Goal: Task Accomplishment & Management: Complete application form

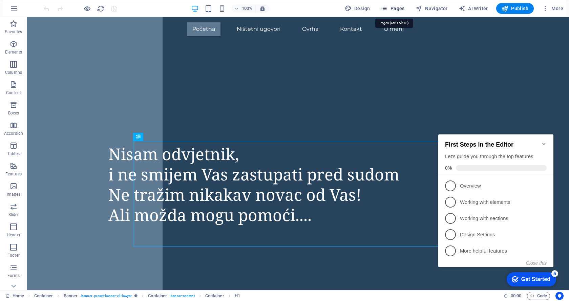
click at [387, 9] on icon "button" at bounding box center [384, 8] width 7 height 7
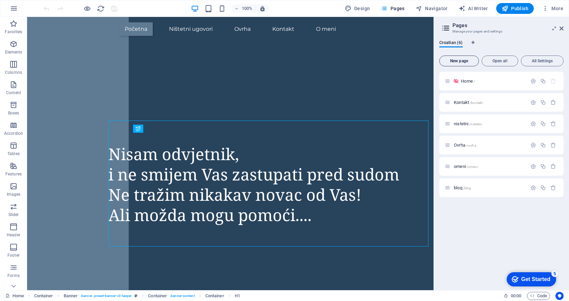
click at [455, 60] on span "New page" at bounding box center [460, 61] width 34 height 4
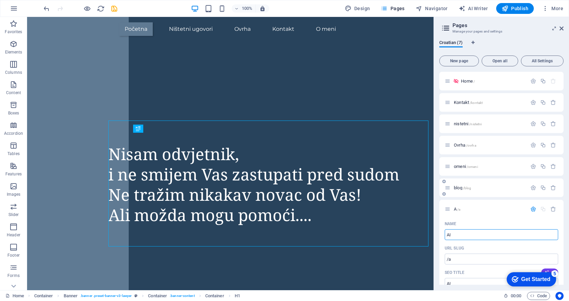
type input "AI"
type input "/a"
type input "AI"
type input "/ai"
type input "A"
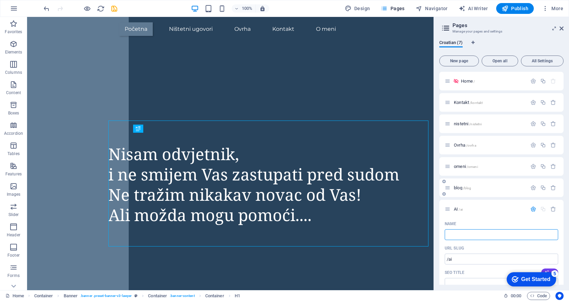
type input "m"
type input "/"
type input "mojnov"
type input "/moj"
type input "moj"
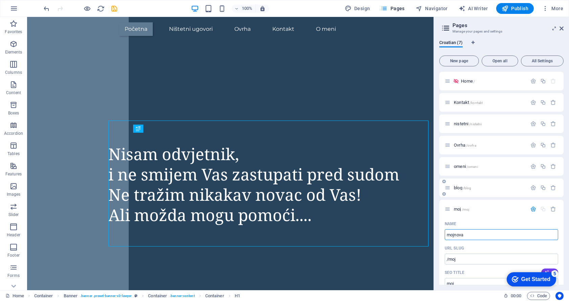
type input "mojnovac"
type input "/mojnov"
type input "mojnov"
type input "mojnovac"
type input "/mojnovac"
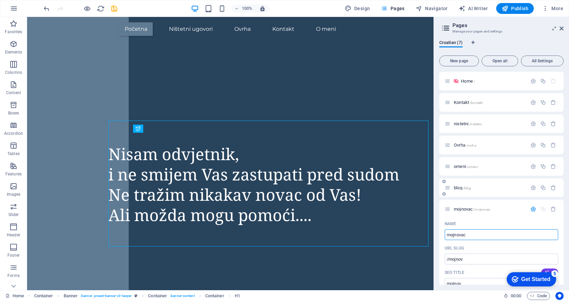
type input "mojnovac"
type input "mojnova"
type input "/mojnova"
type input "mojnova"
type input "m"
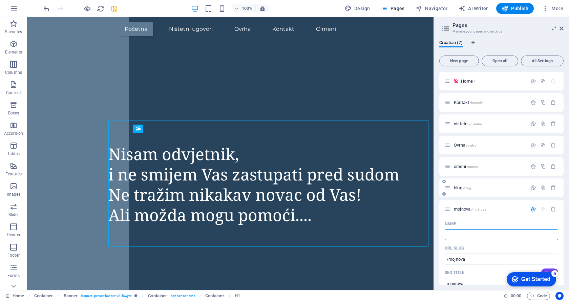
type input "/"
type input "U"
type input "AI"
type input "/ai"
type input "AI"
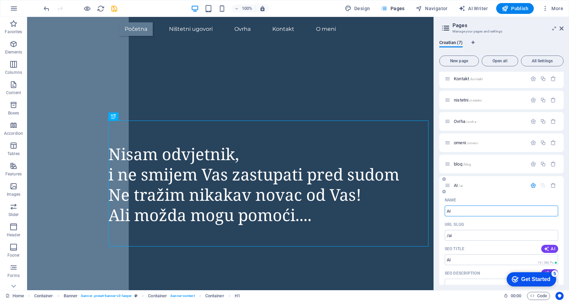
scroll to position [34, 0]
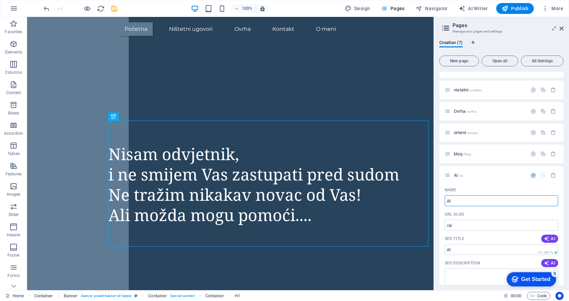
type input "AI"
click at [527, 279] on div "Get Started" at bounding box center [536, 280] width 29 height 6
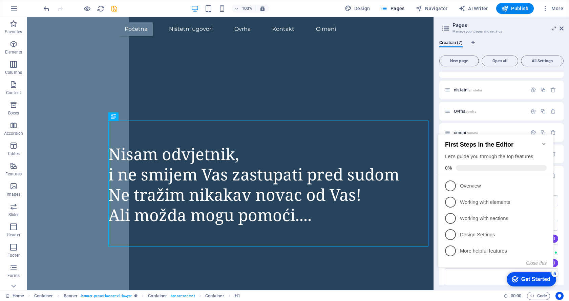
click div "checkmark Get Started 5 First Steps in the Editor Let's guide you through the t…"
click at [470, 187] on p "Overview - incomplete" at bounding box center [500, 186] width 81 height 7
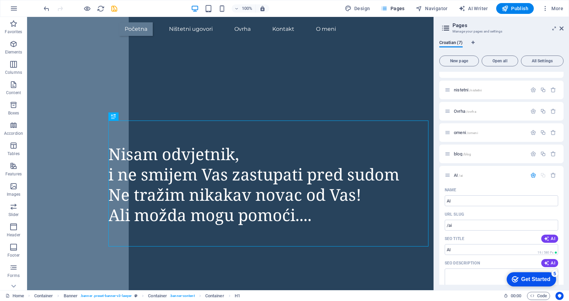
scroll to position [0, 0]
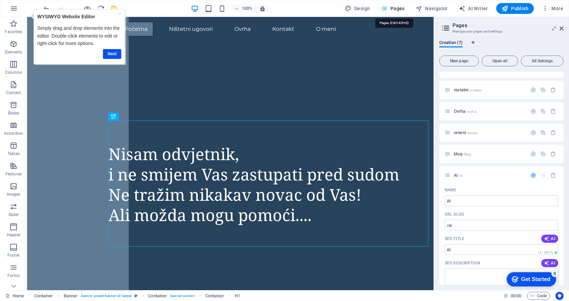
click at [388, 7] on icon "button" at bounding box center [384, 8] width 7 height 7
click at [456, 174] on span "AI /ai" at bounding box center [458, 175] width 9 height 5
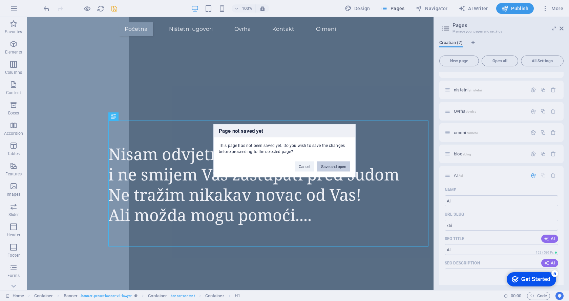
click at [325, 168] on button "Save and open" at bounding box center [333, 166] width 33 height 10
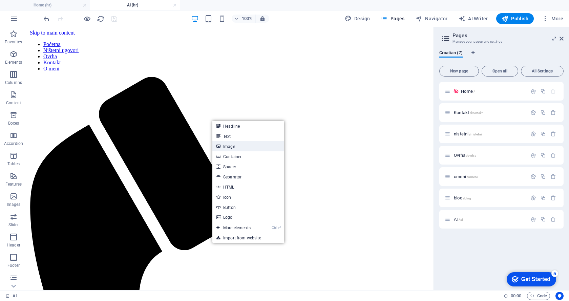
click at [225, 143] on link "Image" at bounding box center [249, 146] width 72 height 10
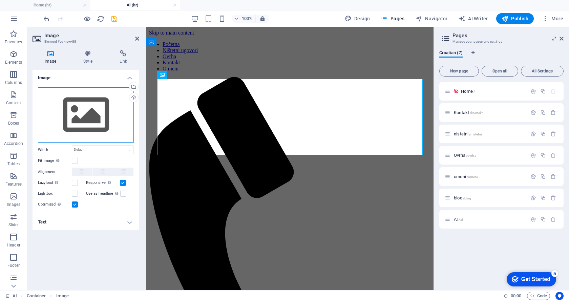
click at [105, 103] on div "Drag files here, click to choose files or select files from Files or our free s…" at bounding box center [86, 115] width 96 height 56
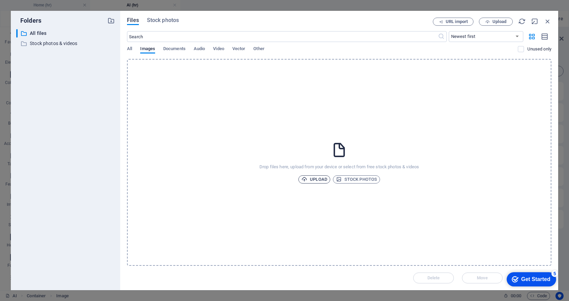
click at [315, 182] on span "Upload" at bounding box center [315, 180] width 26 height 8
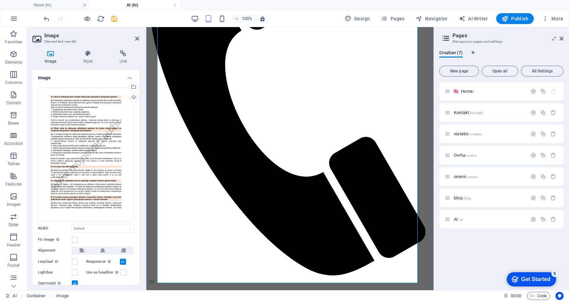
scroll to position [169, 0]
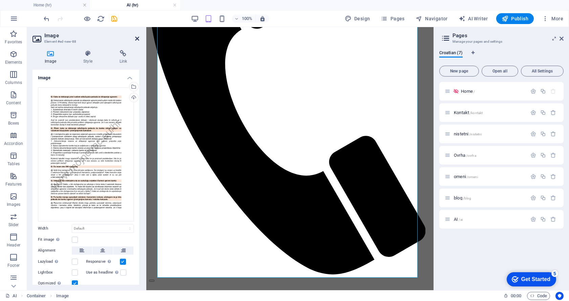
click at [136, 36] on icon at bounding box center [137, 38] width 4 height 5
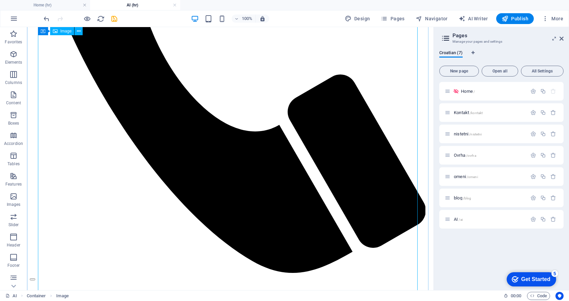
scroll to position [363, 0]
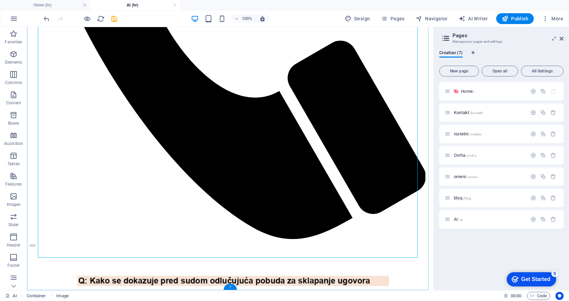
click at [233, 286] on div "+" at bounding box center [230, 287] width 13 height 6
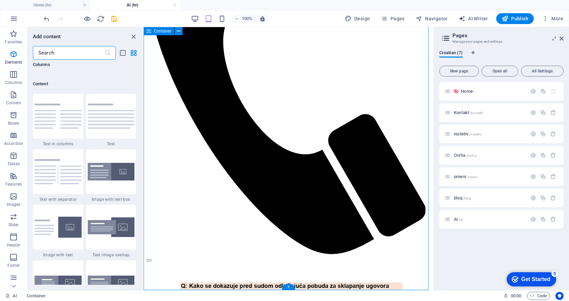
scroll to position [1186, 0]
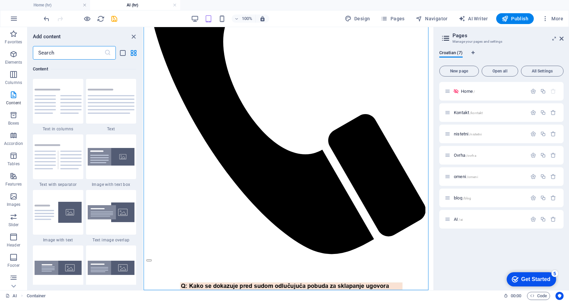
click at [58, 100] on img at bounding box center [58, 101] width 47 height 25
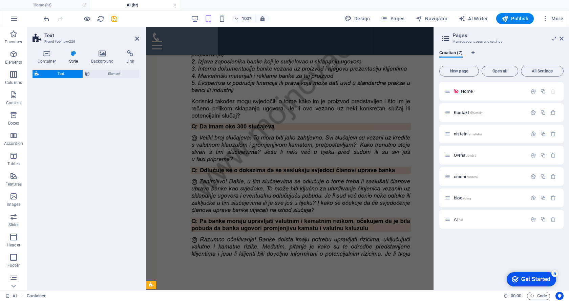
select select "rem"
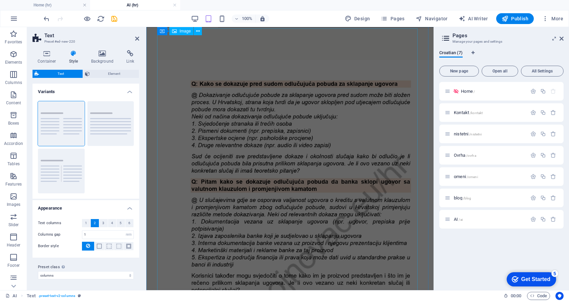
scroll to position [0, 0]
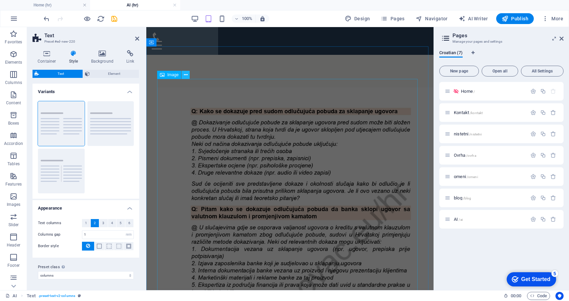
click at [185, 76] on icon at bounding box center [186, 75] width 4 height 7
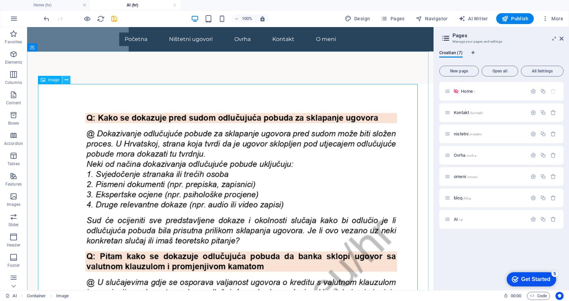
click at [66, 80] on icon at bounding box center [67, 80] width 4 height 7
click at [62, 49] on icon at bounding box center [62, 47] width 4 height 7
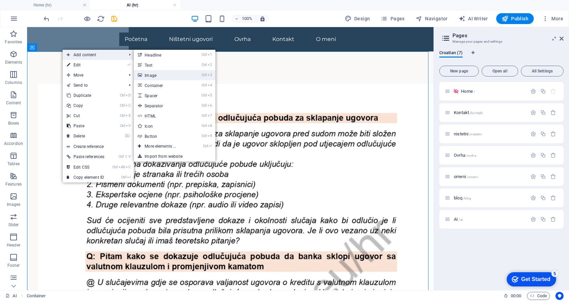
click at [163, 75] on link "Ctrl 3 Image" at bounding box center [162, 75] width 56 height 10
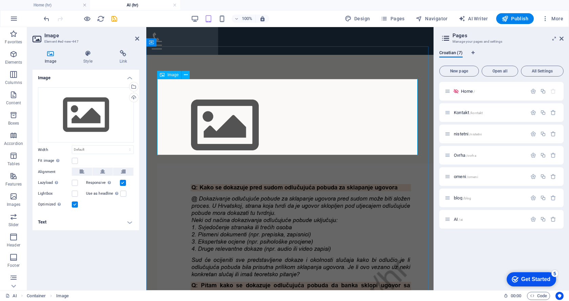
click at [226, 126] on figure at bounding box center [290, 125] width 266 height 76
click at [106, 107] on div "Drag files here, click to choose files or select files from Files or our free s…" at bounding box center [86, 115] width 96 height 56
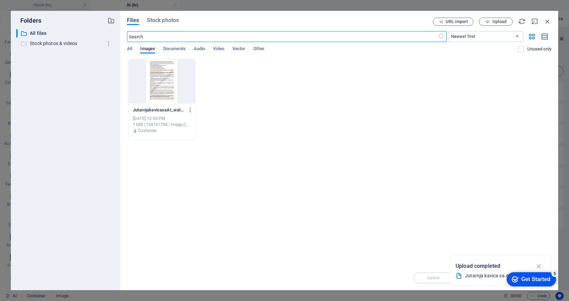
click at [58, 45] on p "Stock photos & videos" at bounding box center [66, 44] width 73 height 8
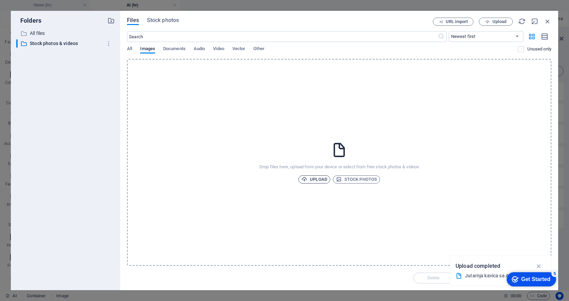
click at [306, 181] on icon "button" at bounding box center [305, 180] width 6 height 6
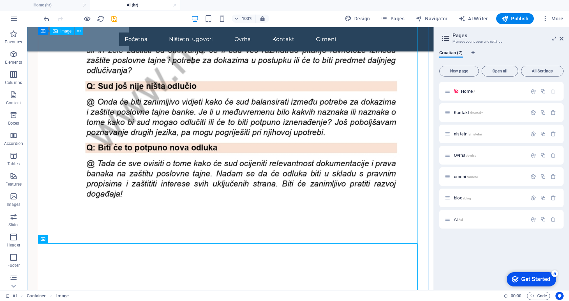
scroll to position [378, 0]
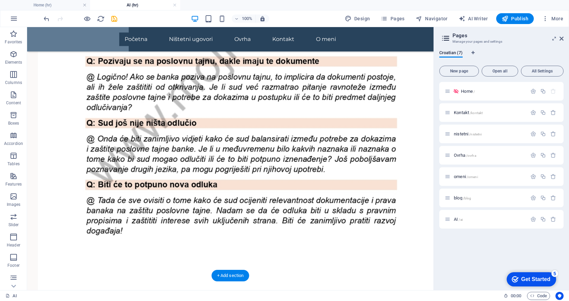
drag, startPoint x: 71, startPoint y: 252, endPoint x: 114, endPoint y: 65, distance: 192.2
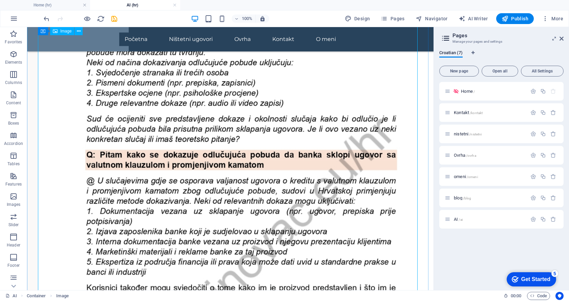
scroll to position [0, 0]
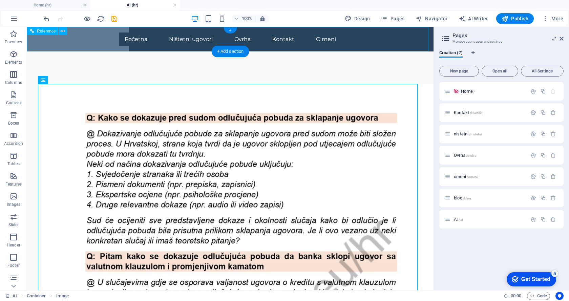
click at [340, 40] on nav "Početna Ništetni ugovori Ovrha Kontakt O meni" at bounding box center [231, 40] width 396 height 14
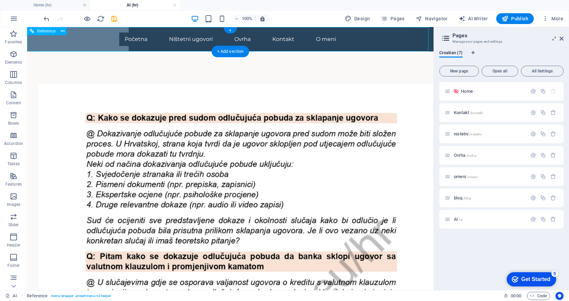
click at [340, 40] on nav "Početna Ništetni ugovori Ovrha Kontakt O meni" at bounding box center [231, 40] width 396 height 14
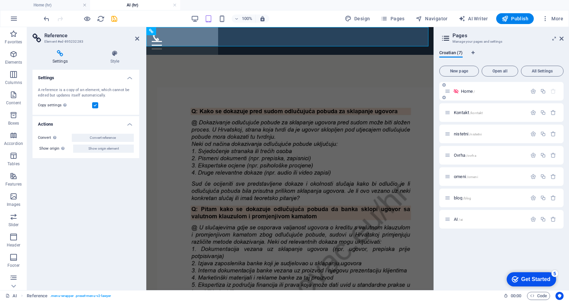
click at [469, 89] on div "Home /" at bounding box center [486, 91] width 82 height 8
click at [469, 88] on div "Home /" at bounding box center [486, 91] width 82 height 8
click at [469, 91] on span "Home /" at bounding box center [468, 91] width 14 height 5
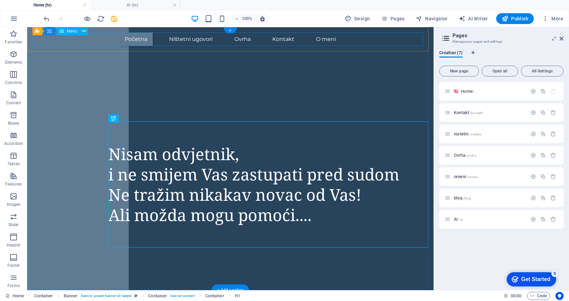
click at [326, 38] on nav "Početna Ništetni ugovori Ovrha Kontakt O meni" at bounding box center [231, 40] width 396 height 14
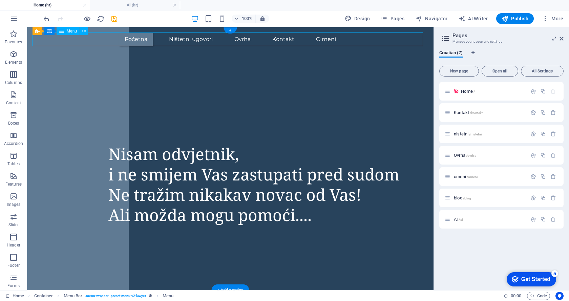
click at [326, 38] on nav "Početna Ništetni ugovori Ovrha Kontakt O meni" at bounding box center [231, 40] width 396 height 14
select select
select select "default"
select select "2"
select select
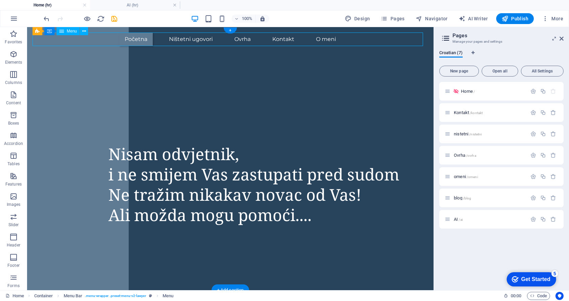
select select "default"
select select "3"
select select
select select "default"
select select "1"
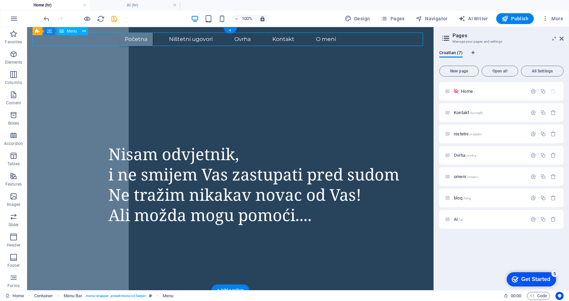
select select
select select "default"
select select "4"
select select
select select "default"
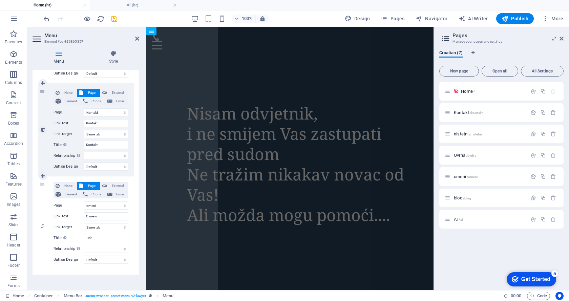
scroll to position [334, 0]
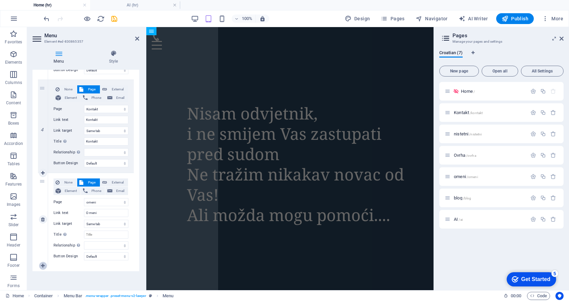
click at [45, 266] on icon at bounding box center [43, 266] width 4 height 5
select select
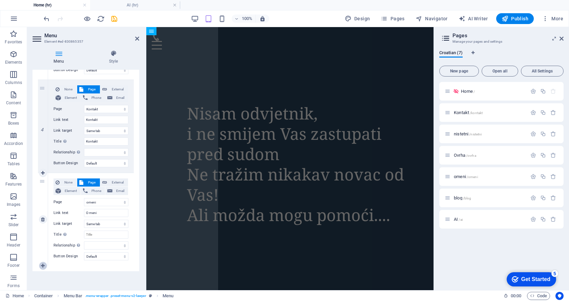
select select
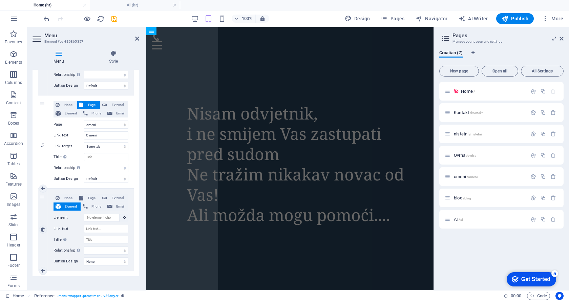
scroll to position [417, 0]
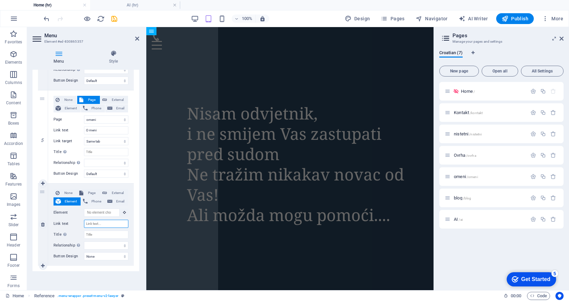
click at [99, 224] on input "Link text" at bounding box center [106, 224] width 44 height 8
type input "ai"
select select
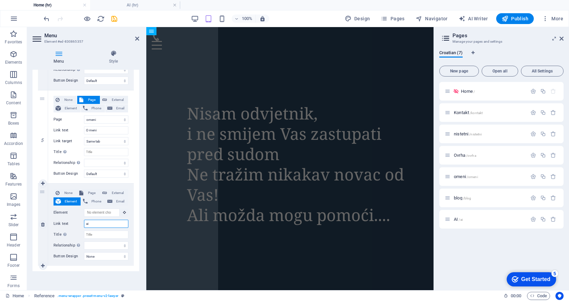
select select
type input "ai"
click at [114, 237] on input "Title Additional link description, should not be the same as the link text. The…" at bounding box center [106, 235] width 44 height 8
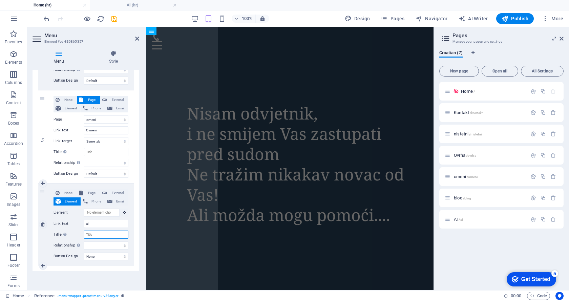
click at [114, 237] on input "Title Additional link description, should not be the same as the link text. The…" at bounding box center [106, 235] width 44 height 8
type input "[URL][DOMAIN_NAME]"
select select
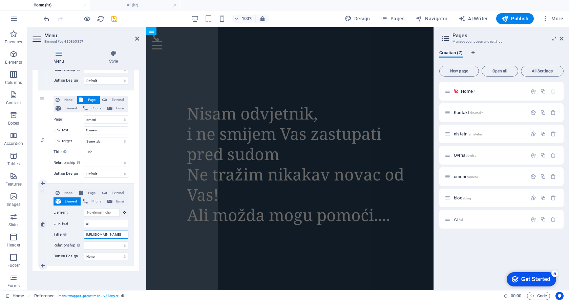
select select
click at [119, 235] on input "[URL][DOMAIN_NAME]" at bounding box center [106, 235] width 44 height 8
click at [101, 233] on input "[URL][DOMAIN_NAME]" at bounding box center [106, 235] width 44 height 8
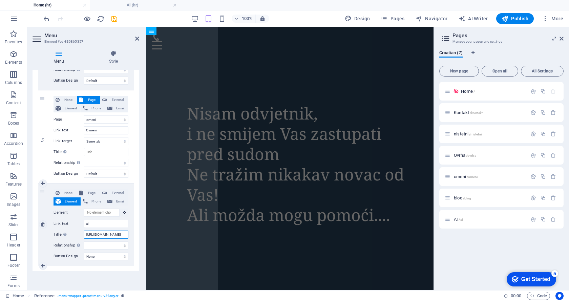
click at [101, 233] on input "[URL][DOMAIN_NAME]" at bounding box center [106, 235] width 44 height 8
click at [108, 235] on input "[URL][DOMAIN_NAME]" at bounding box center [106, 235] width 44 height 8
type input "h"
select select
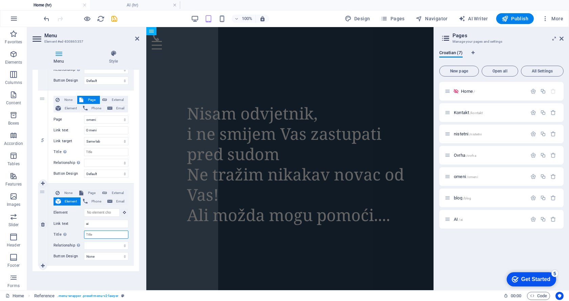
select select
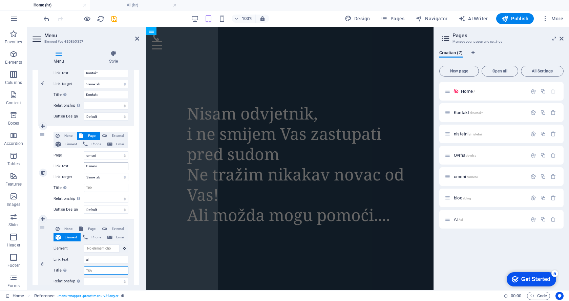
scroll to position [417, 0]
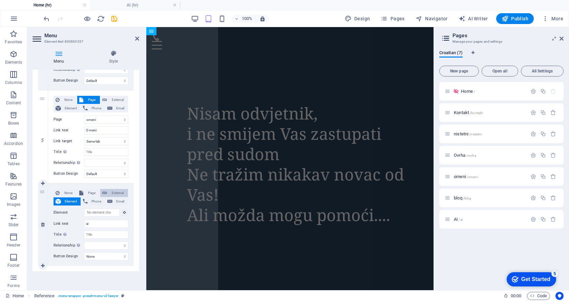
click at [104, 195] on icon at bounding box center [104, 193] width 5 height 8
select select
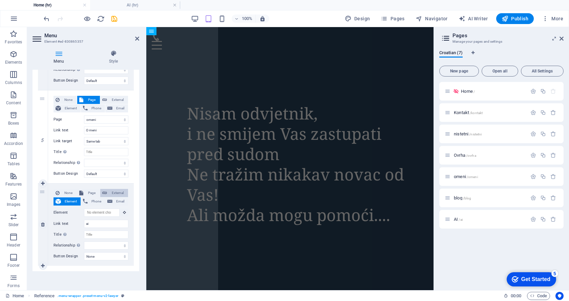
select select
select select "blank"
select select
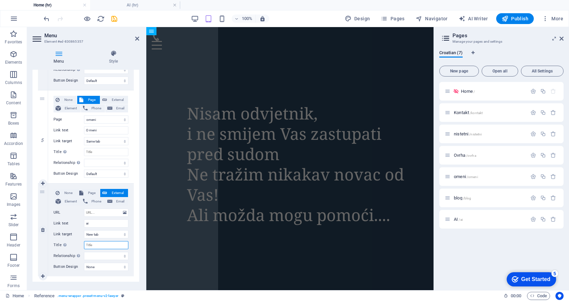
click at [104, 244] on input "Title Additional link description, should not be the same as the link text. The…" at bounding box center [106, 245] width 44 height 8
click at [70, 195] on span "None" at bounding box center [68, 193] width 13 height 8
select select
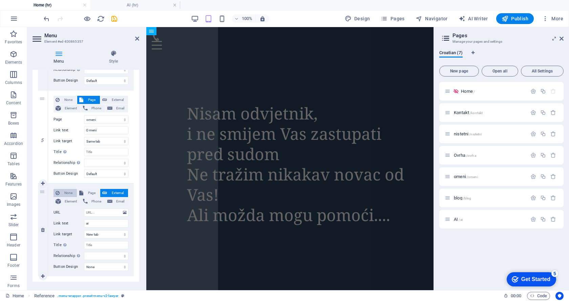
select select
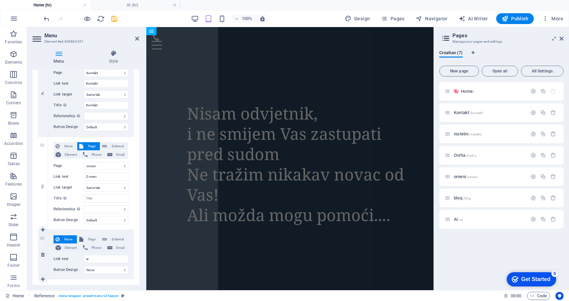
scroll to position [370, 0]
click at [98, 262] on input "ai" at bounding box center [106, 259] width 44 height 8
click at [97, 261] on input "ai" at bounding box center [106, 259] width 44 height 8
type input "AI"
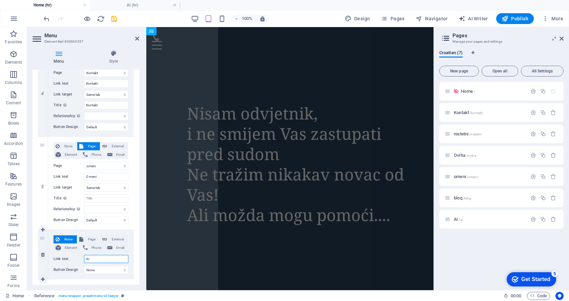
select select
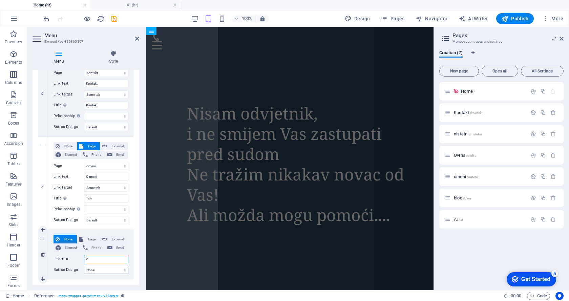
type input "AI"
click at [94, 272] on select "None Default Primary Secondary" at bounding box center [106, 270] width 44 height 8
select select "default"
click at [84, 266] on select "None Default Primary Secondary" at bounding box center [106, 270] width 44 height 8
select select
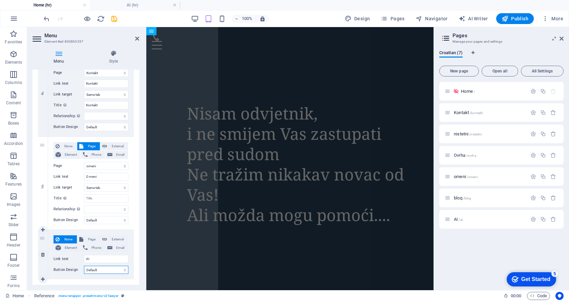
select select
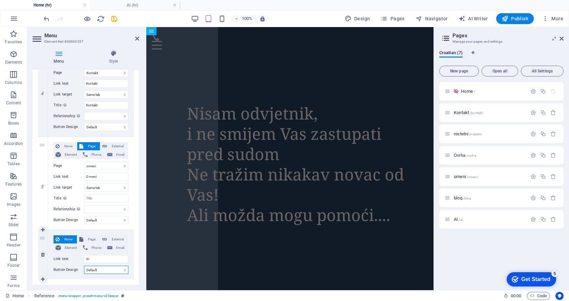
select select
click at [88, 239] on span "Page" at bounding box center [91, 240] width 13 height 8
select select
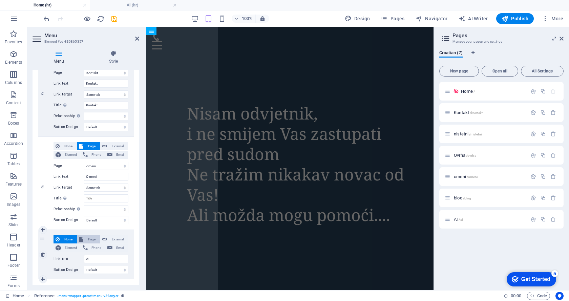
select select
click at [457, 219] on span "AI /ai" at bounding box center [458, 219] width 9 height 5
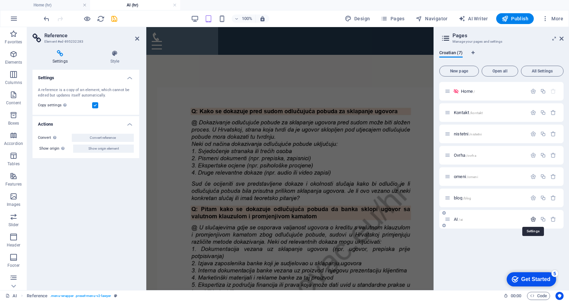
click at [533, 220] on icon "button" at bounding box center [534, 220] width 6 height 6
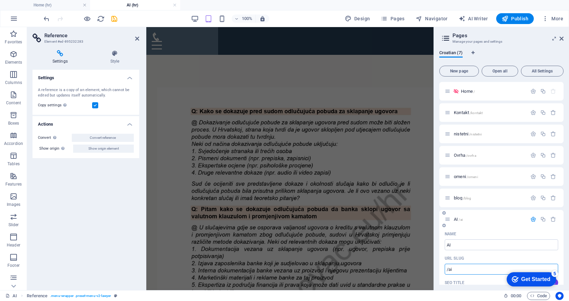
drag, startPoint x: 449, startPoint y: 271, endPoint x: 442, endPoint y: 271, distance: 7.8
click at [461, 94] on div "Home /" at bounding box center [486, 91] width 82 height 8
click at [462, 92] on span "Home /" at bounding box center [468, 91] width 14 height 5
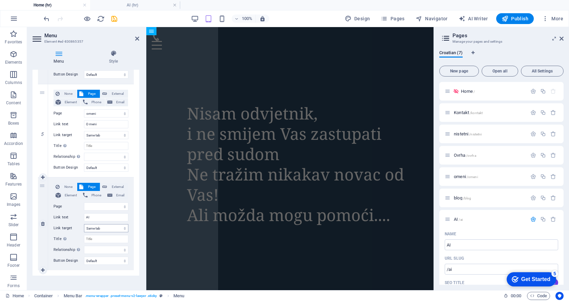
scroll to position [427, 0]
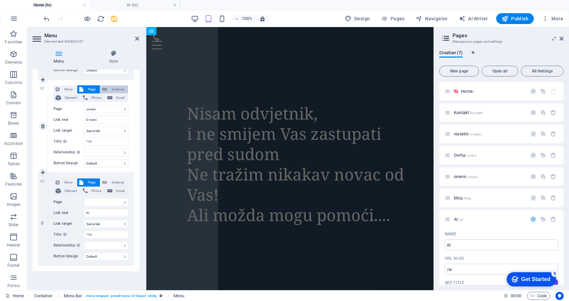
click at [105, 88] on icon at bounding box center [104, 89] width 5 height 8
select select
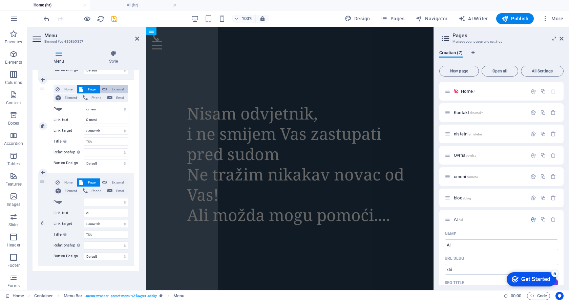
select select "blank"
select select
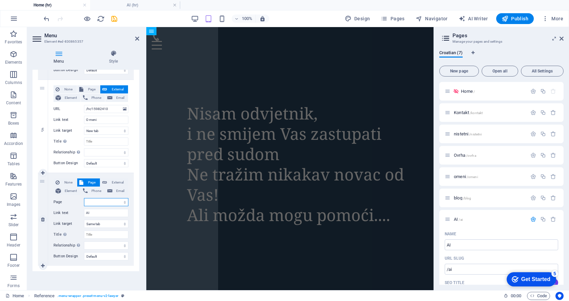
click at [124, 203] on select "Home Kontakt nistetni [PERSON_NAME] omeni blog AI" at bounding box center [106, 202] width 44 height 8
select select "6"
click at [84, 198] on select "Home Kontakt nistetni [PERSON_NAME] omeni blog AI" at bounding box center [106, 202] width 44 height 8
select select
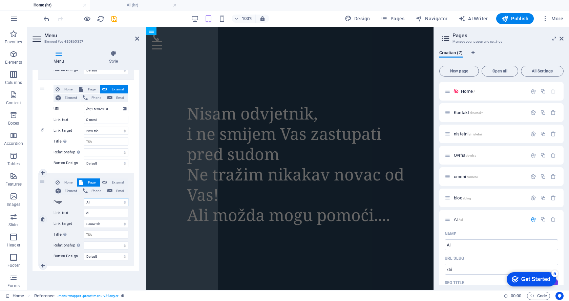
select select
click at [115, 20] on icon "save" at bounding box center [115, 19] width 8 height 8
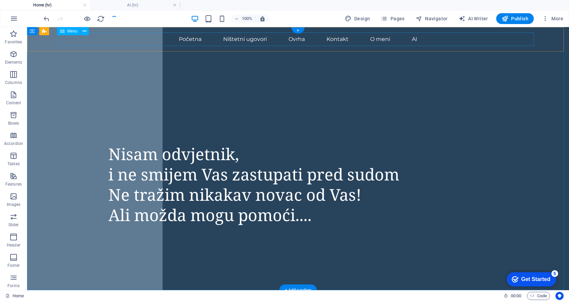
click at [413, 40] on nav "Početna Ništetni ugovori Ovrha Kontakt O meni AI" at bounding box center [298, 40] width 477 height 14
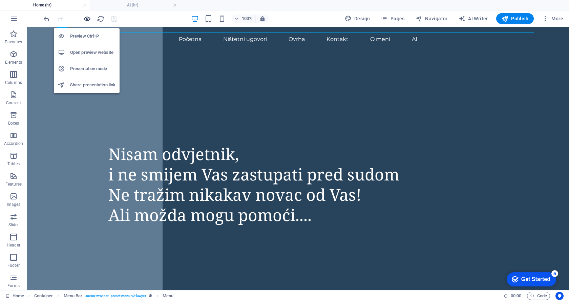
click at [83, 18] on icon "button" at bounding box center [87, 19] width 8 height 8
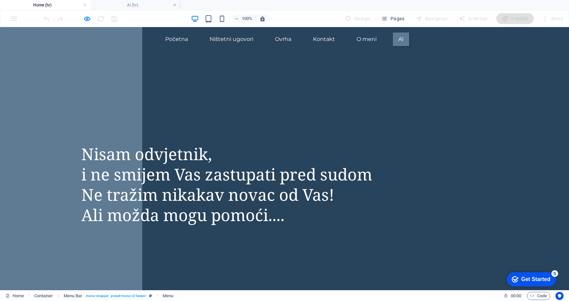
click at [398, 39] on link "AI" at bounding box center [401, 40] width 16 height 14
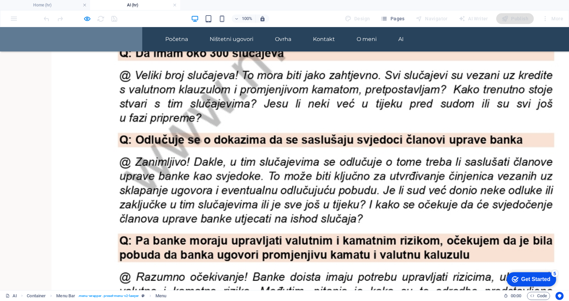
scroll to position [495, 0]
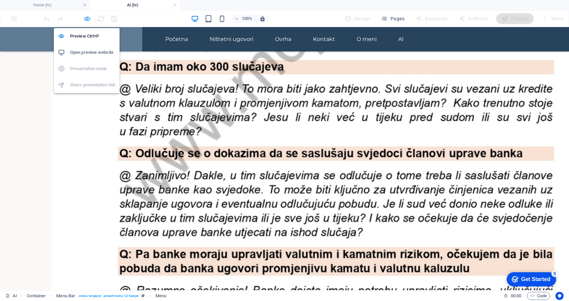
click at [88, 19] on icon "button" at bounding box center [87, 19] width 8 height 8
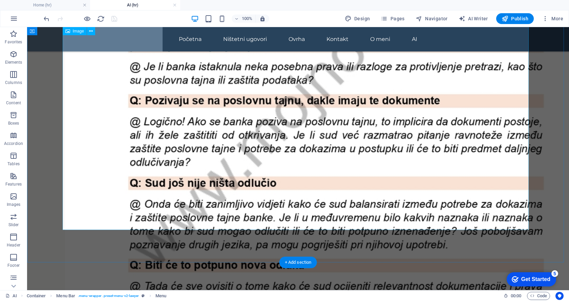
scroll to position [1275, 0]
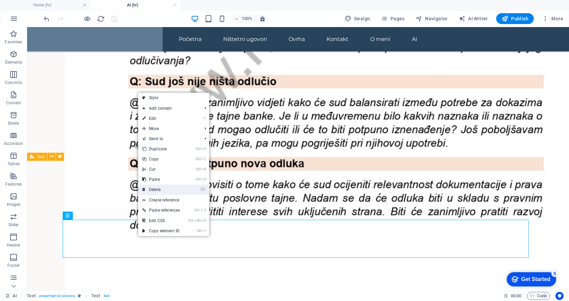
click at [162, 193] on link "⌦ Delete" at bounding box center [161, 190] width 46 height 10
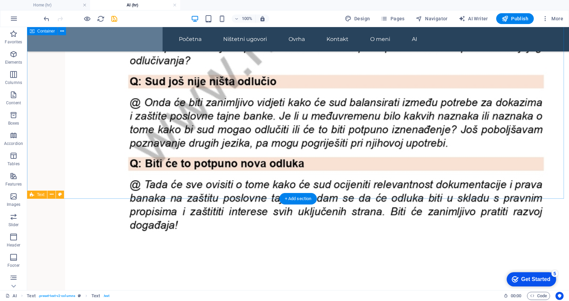
scroll to position [1237, 0]
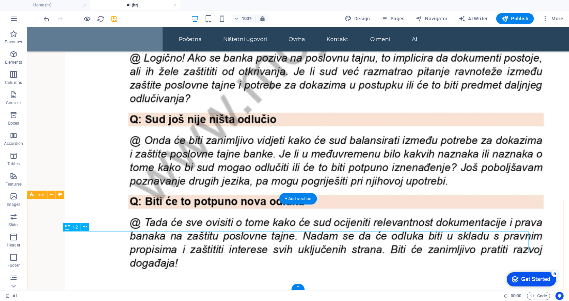
click at [50, 195] on icon at bounding box center [52, 194] width 4 height 7
click at [87, 227] on icon at bounding box center [85, 227] width 4 height 7
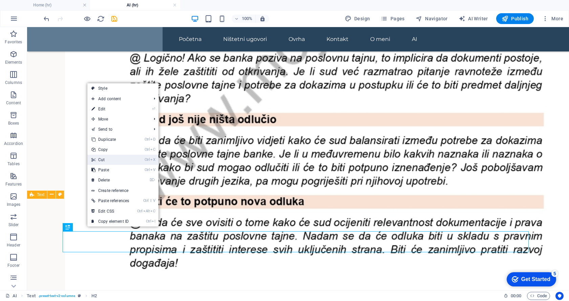
click at [106, 163] on link "Ctrl X Cut" at bounding box center [110, 160] width 46 height 10
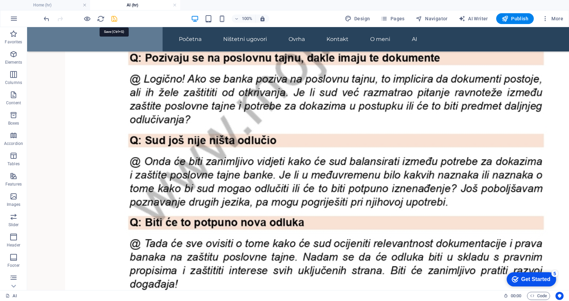
click at [112, 21] on icon "save" at bounding box center [115, 19] width 8 height 8
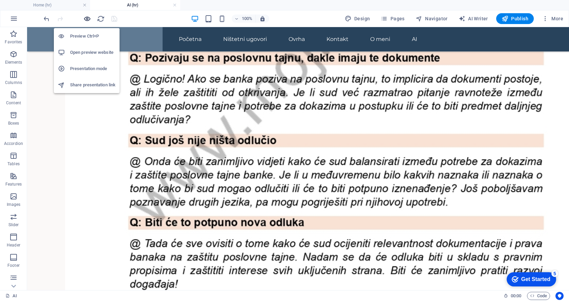
click at [88, 21] on icon "button" at bounding box center [87, 19] width 8 height 8
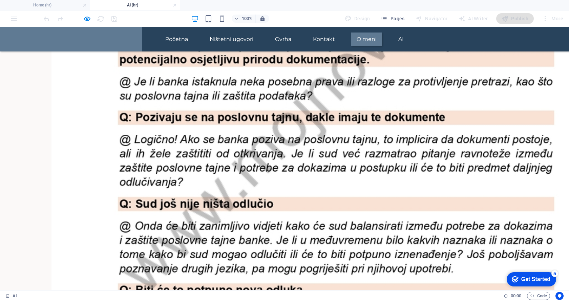
click at [368, 41] on link "O meni" at bounding box center [367, 40] width 31 height 14
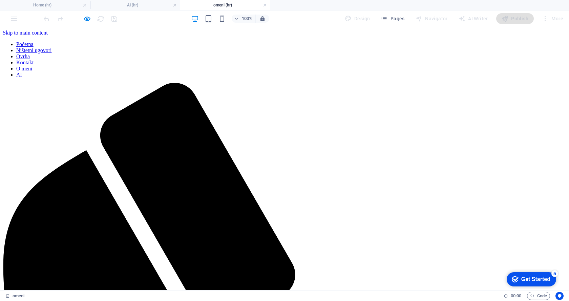
scroll to position [0, 0]
click at [399, 41] on nav "Početna Ništetni ugovori Ovrha Kontakt O meni AI" at bounding box center [285, 59] width 564 height 37
click at [174, 41] on nav "Početna Ništetni ugovori Ovrha Kontakt O meni AI" at bounding box center [285, 59] width 564 height 37
click at [84, 17] on icon "button" at bounding box center [87, 19] width 8 height 8
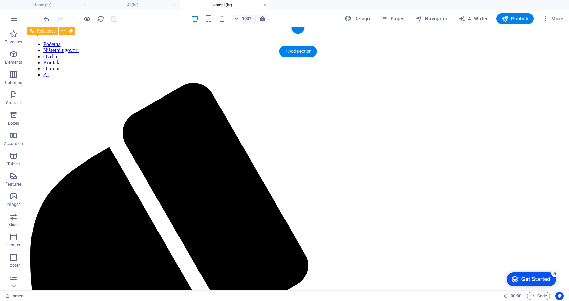
click at [414, 41] on nav "Početna Ništetni ugovori Ovrha Kontakt O meni AI" at bounding box center [298, 59] width 537 height 37
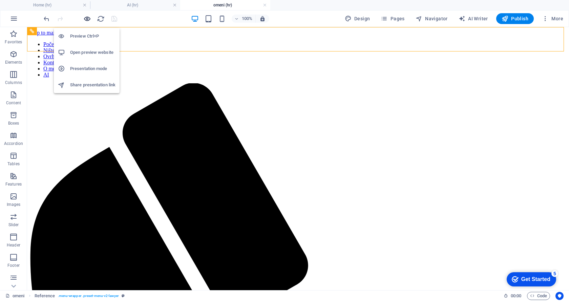
click at [89, 19] on icon "button" at bounding box center [87, 19] width 8 height 8
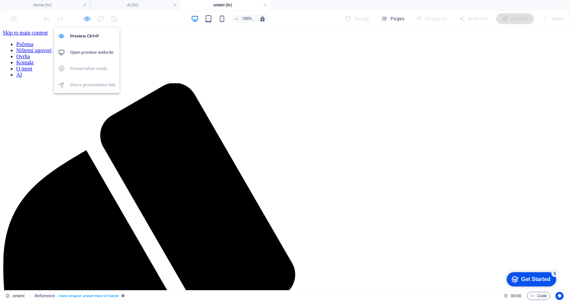
click at [87, 18] on icon "button" at bounding box center [87, 19] width 8 height 8
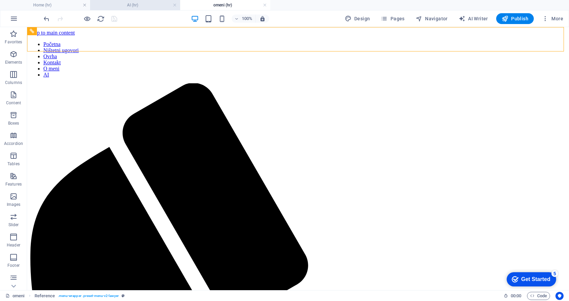
click at [119, 10] on li "AI (hr)" at bounding box center [135, 5] width 90 height 10
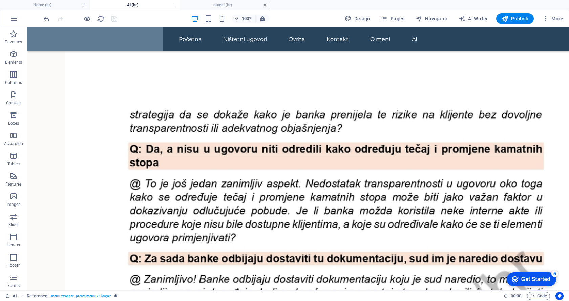
scroll to position [578, 0]
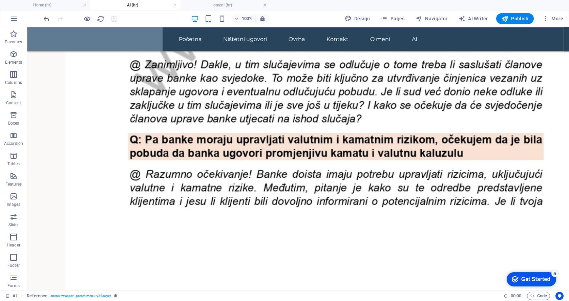
click at [412, 40] on nav "Početna Ništetni ugovori Ovrha Kontakt O meni AI" at bounding box center [298, 40] width 477 height 14
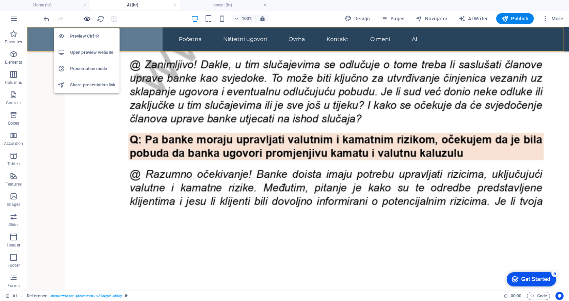
click at [88, 20] on icon "button" at bounding box center [87, 19] width 8 height 8
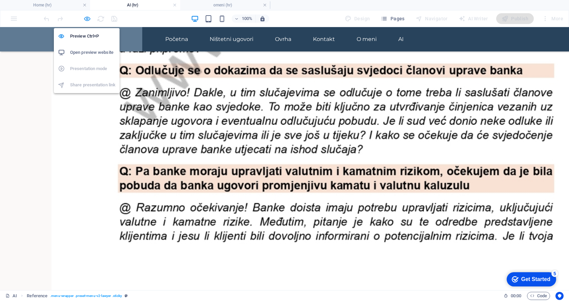
click at [88, 20] on icon "button" at bounding box center [87, 19] width 8 height 8
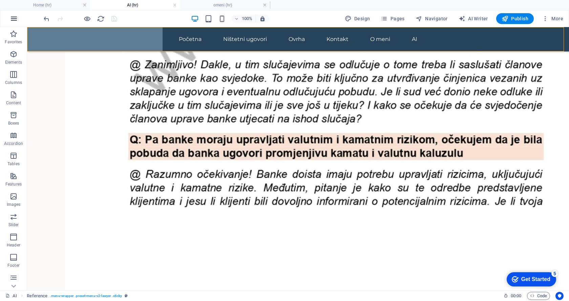
click at [14, 19] on icon "button" at bounding box center [14, 19] width 8 height 8
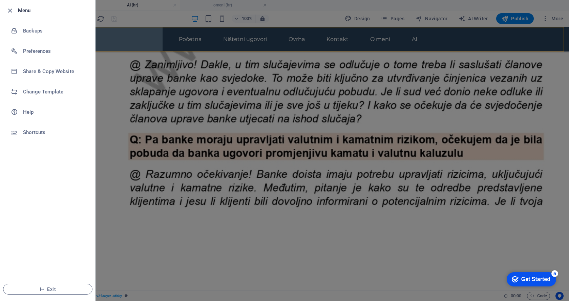
click at [29, 15] on li "Menu" at bounding box center [47, 10] width 95 height 20
click at [26, 9] on h6 "Menu" at bounding box center [54, 10] width 72 height 8
click at [11, 9] on icon "button" at bounding box center [10, 11] width 8 height 8
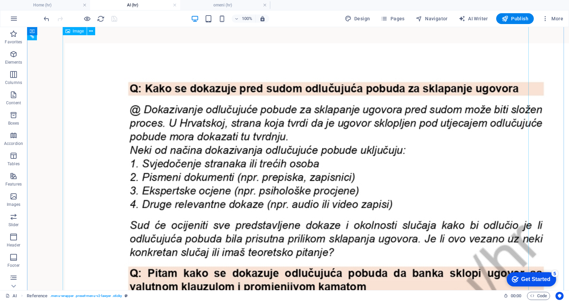
scroll to position [0, 0]
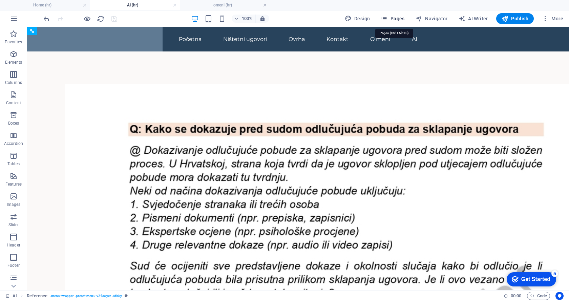
click at [386, 19] on icon "button" at bounding box center [384, 18] width 7 height 7
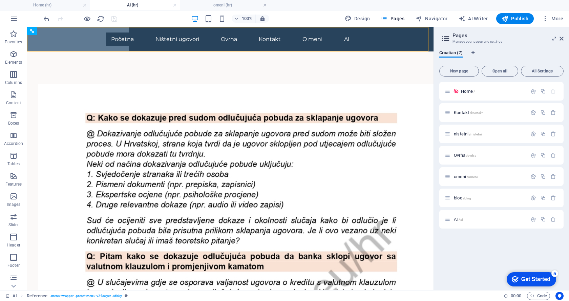
click at [83, 19] on div at bounding box center [80, 18] width 76 height 11
click at [119, 19] on div "100% Design Pages Navigator AI Writer Publish More" at bounding box center [304, 18] width 524 height 11
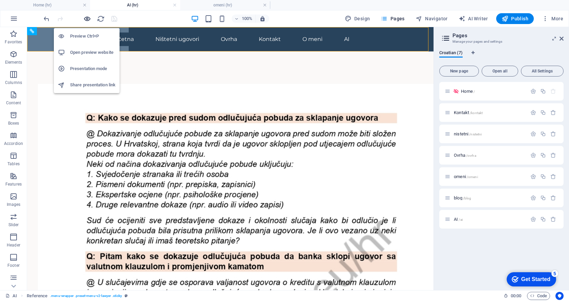
click at [85, 20] on icon "button" at bounding box center [87, 19] width 8 height 8
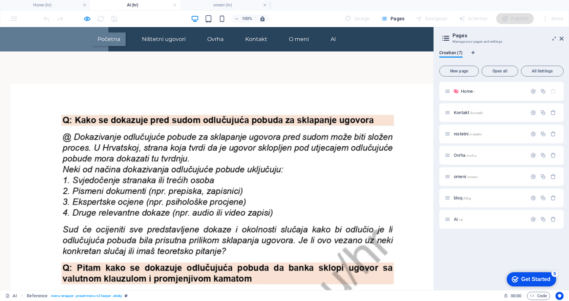
click at [100, 38] on link "Početna" at bounding box center [109, 40] width 34 height 14
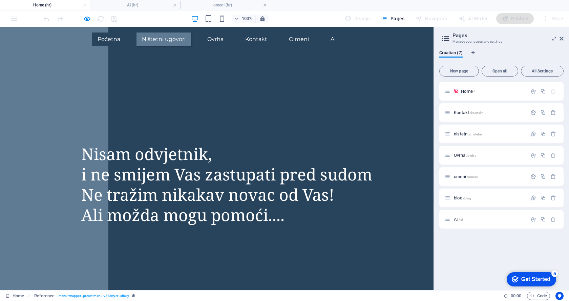
click at [165, 39] on link "Ništetni ugovori" at bounding box center [164, 40] width 55 height 14
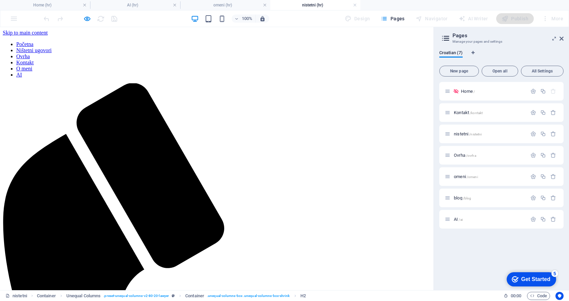
click at [219, 41] on nav "Početna Ništetni ugovori Ovrha Kontakt O meni AI" at bounding box center [217, 59] width 428 height 37
click at [213, 41] on nav "Početna Ništetni ugovori Ovrha Kontakt O meni AI" at bounding box center [217, 59] width 428 height 37
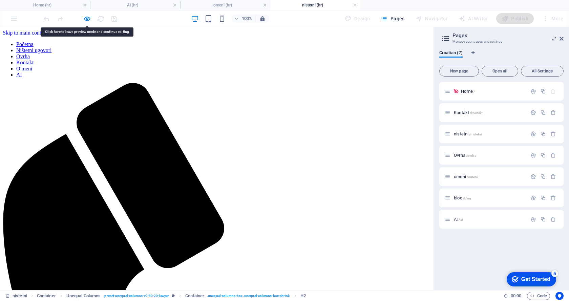
click at [213, 41] on nav "Početna Ništetni ugovori Ovrha Kontakt O meni AI" at bounding box center [217, 59] width 428 height 37
click at [248, 41] on nav "Početna Ništetni ugovori Ovrha Kontakt O meni AI" at bounding box center [217, 59] width 428 height 37
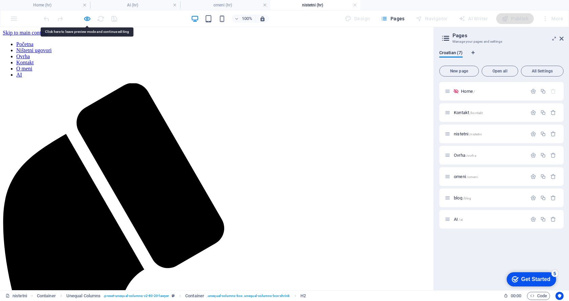
click at [248, 41] on nav "Početna Ništetni ugovori Ovrha Kontakt O meni AI" at bounding box center [217, 59] width 428 height 37
click at [293, 41] on nav "Početna Ništetni ugovori Ovrha Kontakt O meni AI" at bounding box center [217, 59] width 428 height 37
click at [331, 41] on nav "Početna Ništetni ugovori Ovrha Kontakt O meni AI" at bounding box center [217, 59] width 428 height 37
click at [102, 41] on nav "Početna Ništetni ugovori Ovrha Kontakt O meni AI" at bounding box center [217, 59] width 428 height 37
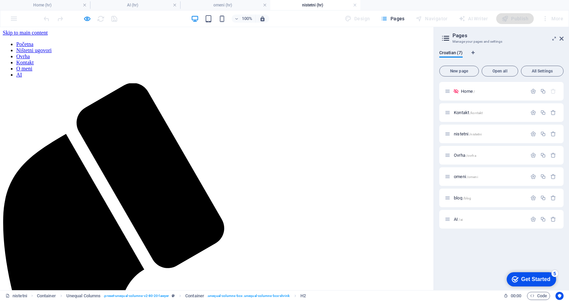
drag, startPoint x: 102, startPoint y: 37, endPoint x: 96, endPoint y: 32, distance: 8.1
click at [103, 41] on nav "Početna Ništetni ugovori Ovrha Kontakt O meni AI" at bounding box center [217, 59] width 428 height 37
click at [87, 17] on icon "button" at bounding box center [87, 19] width 8 height 8
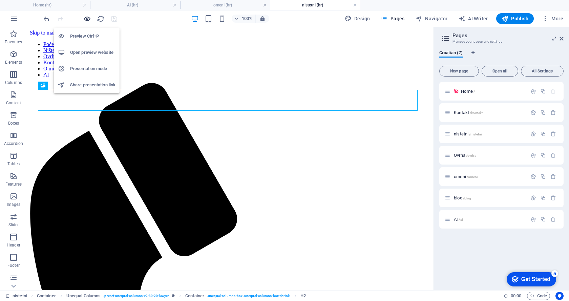
click at [86, 20] on icon "button" at bounding box center [87, 19] width 8 height 8
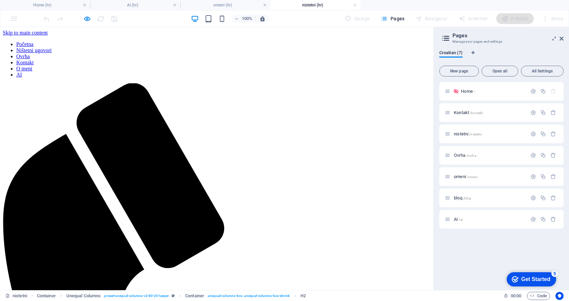
click at [30, 54] on link "Ovrha" at bounding box center [23, 57] width 14 height 6
click at [251, 41] on nav "Početna Ništetni ugovori Ovrha Kontakt O meni AI" at bounding box center [217, 59] width 428 height 37
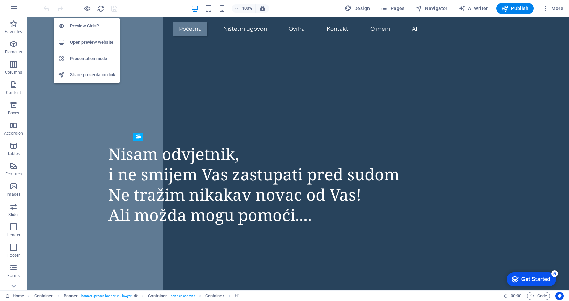
click at [87, 13] on div "Preview Ctrl+P Open preview website Presentation mode Share presentation link" at bounding box center [87, 48] width 66 height 71
click at [88, 6] on icon "button" at bounding box center [87, 9] width 8 height 8
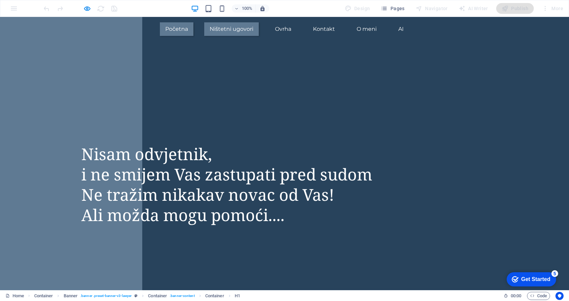
click at [240, 28] on link "Ništetni ugovori" at bounding box center [231, 29] width 55 height 14
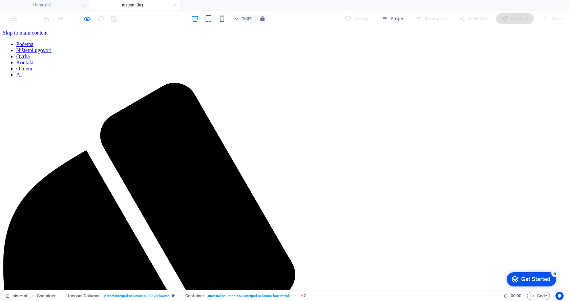
click at [282, 41] on nav "Početna Ništetni ugovori Ovrha Kontakt O meni AI" at bounding box center [285, 59] width 564 height 37
click at [86, 17] on icon "button" at bounding box center [87, 19] width 8 height 8
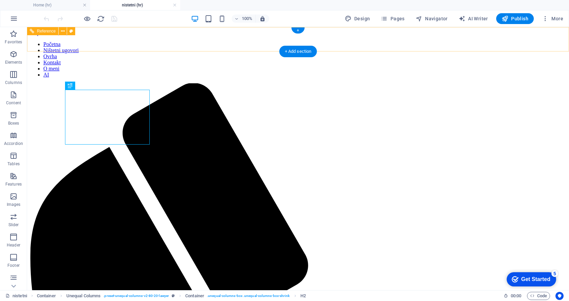
click at [438, 45] on nav "Početna Ništetni ugovori Ovrha Kontakt O meni AI" at bounding box center [298, 59] width 537 height 37
click at [438, 44] on nav "Početna Ništetni ugovori Ovrha Kontakt O meni AI" at bounding box center [298, 59] width 537 height 37
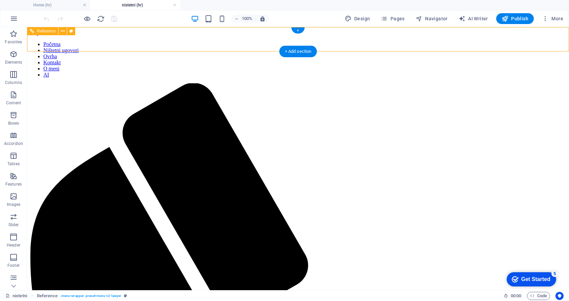
click at [294, 41] on nav "Početna Ništetni ugovori Ovrha Kontakt O meni AI" at bounding box center [298, 59] width 537 height 37
click at [64, 31] on icon at bounding box center [63, 31] width 4 height 7
click at [376, 41] on nav "Početna Ništetni ugovori Ovrha Kontakt O meni AI" at bounding box center [298, 59] width 537 height 37
click at [389, 44] on nav "Početna Ništetni ugovori Ovrha Kontakt O meni AI" at bounding box center [298, 59] width 537 height 37
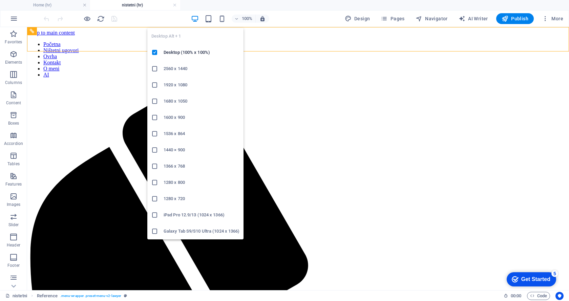
click at [194, 20] on icon "button" at bounding box center [195, 19] width 8 height 8
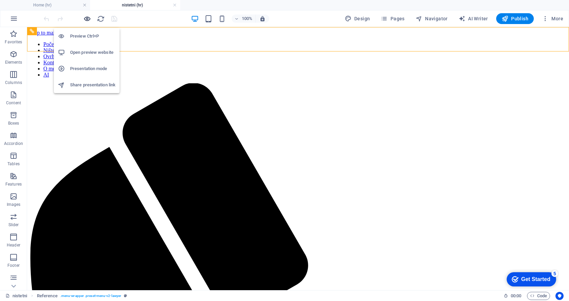
click at [84, 19] on icon "button" at bounding box center [87, 19] width 8 height 8
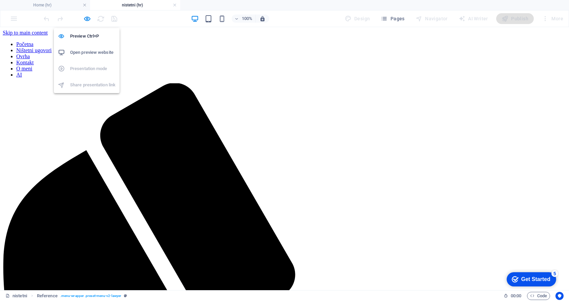
click at [103, 54] on h6 "Open preview website" at bounding box center [92, 52] width 45 height 8
click at [88, 19] on icon "button" at bounding box center [87, 19] width 8 height 8
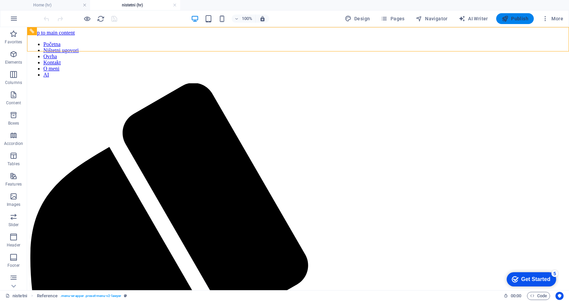
click at [508, 19] on icon "button" at bounding box center [505, 18] width 7 height 7
